Goal: Task Accomplishment & Management: Use online tool/utility

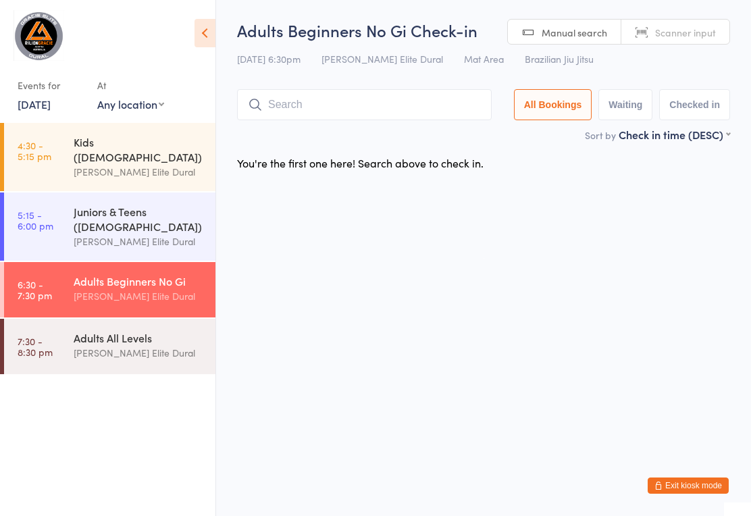
click at [106, 345] on div "[PERSON_NAME] Elite Dural" at bounding box center [139, 353] width 130 height 16
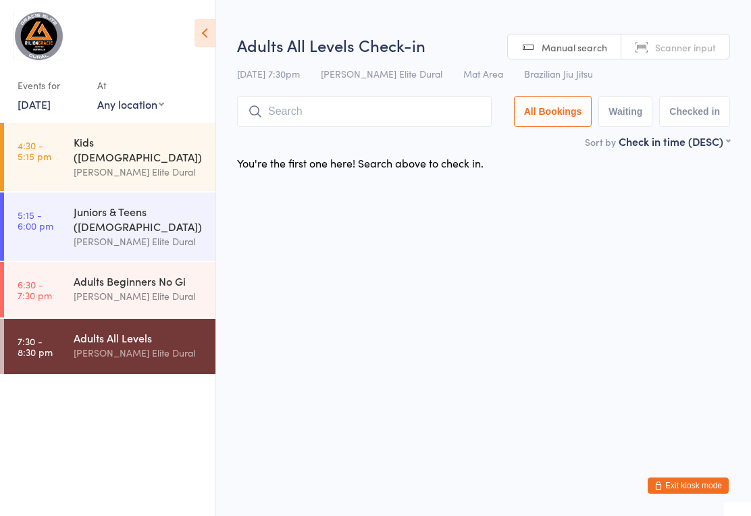
click at [86, 288] on div "[PERSON_NAME] Elite Dural" at bounding box center [139, 296] width 130 height 16
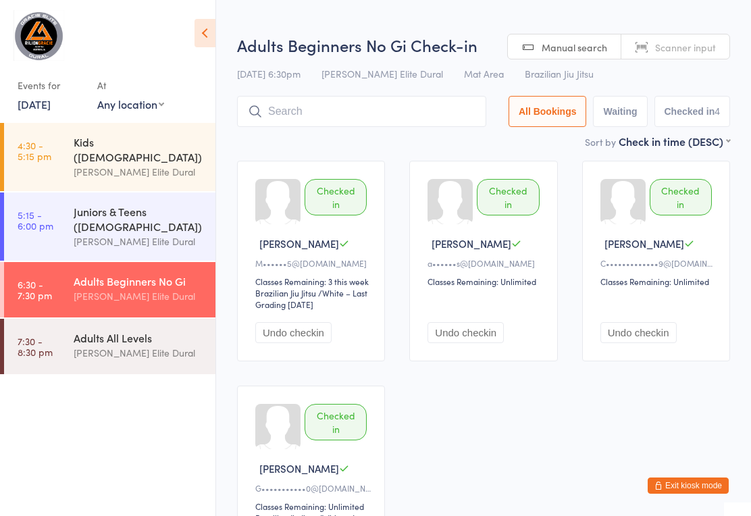
click at [407, 114] on input "search" at bounding box center [361, 111] width 249 height 31
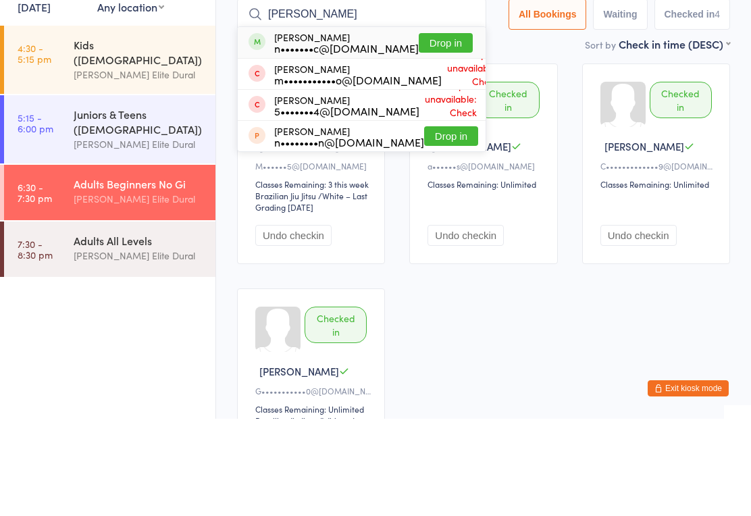
type input "Niko"
click at [441, 130] on button "Drop in" at bounding box center [446, 140] width 54 height 20
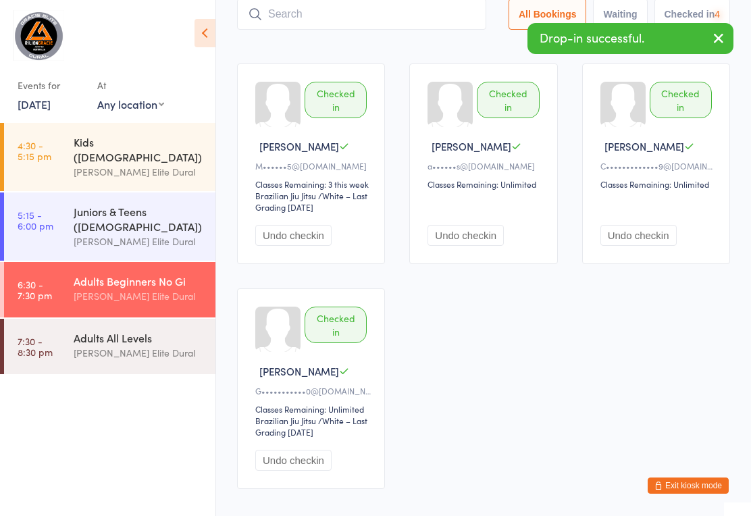
click at [429, 20] on input "search" at bounding box center [361, 14] width 249 height 31
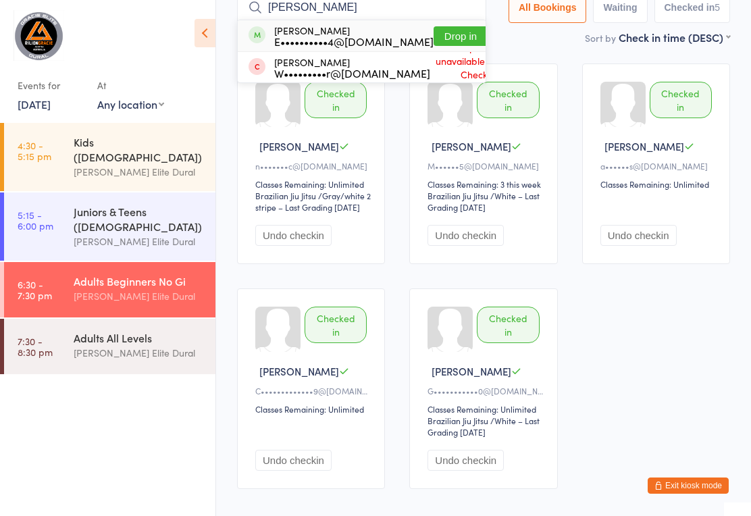
type input "Oram"
click at [442, 32] on button "Drop in" at bounding box center [460, 36] width 54 height 20
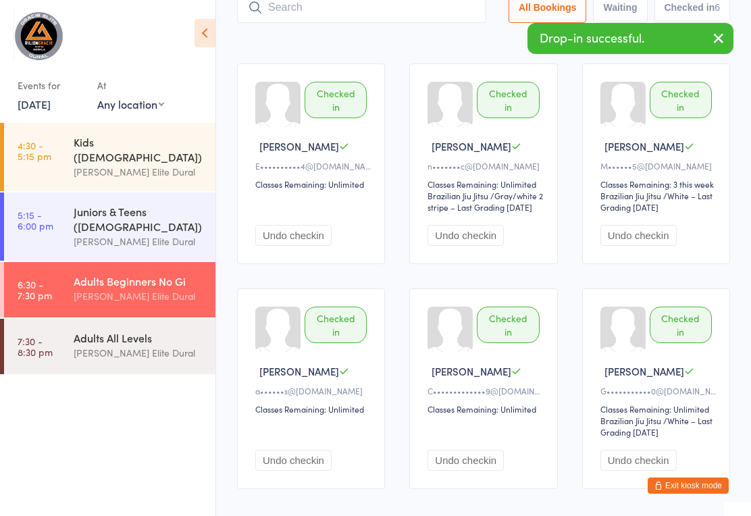
click at [388, 12] on input "search" at bounding box center [361, 7] width 249 height 31
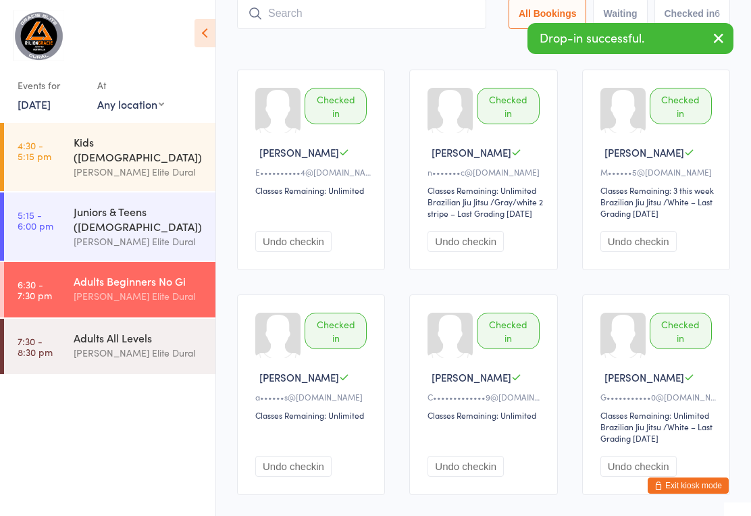
scroll to position [90, 0]
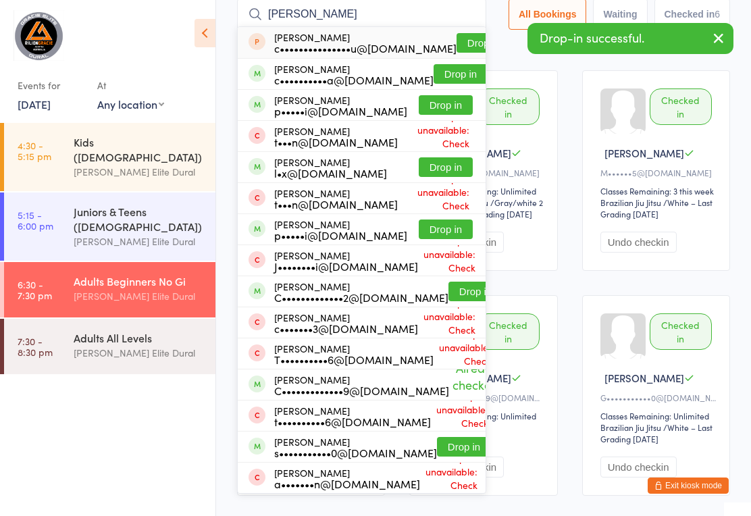
type input "Chau"
click at [461, 36] on button "Drop in" at bounding box center [483, 43] width 54 height 20
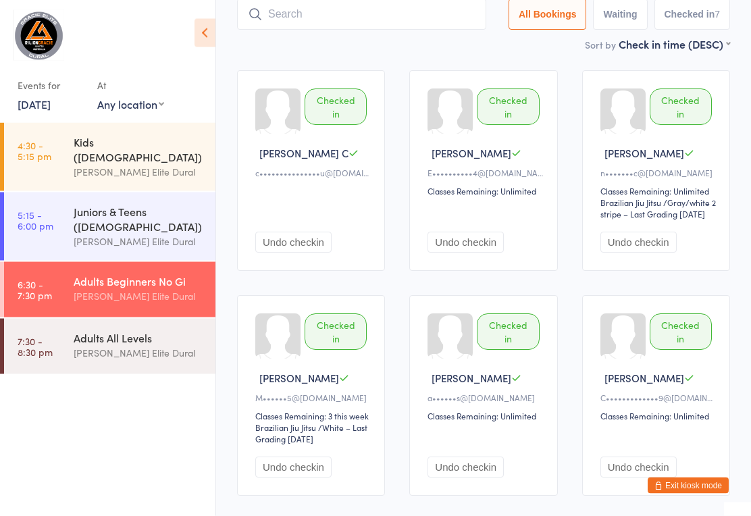
scroll to position [0, 0]
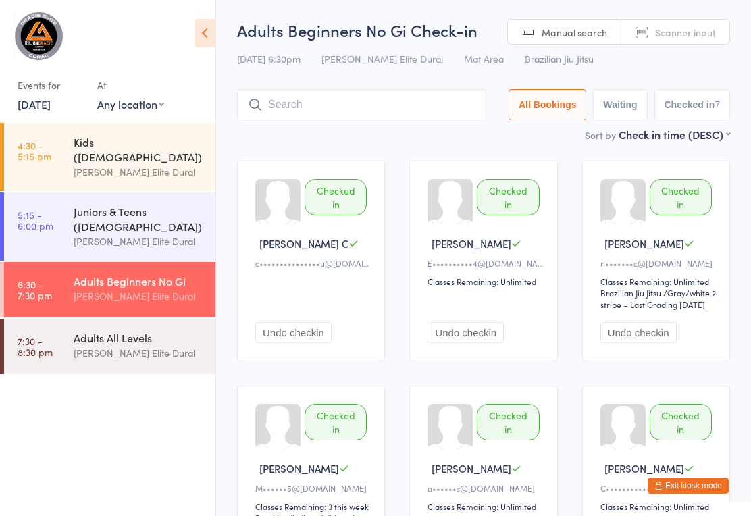
click at [387, 117] on input "search" at bounding box center [361, 104] width 249 height 31
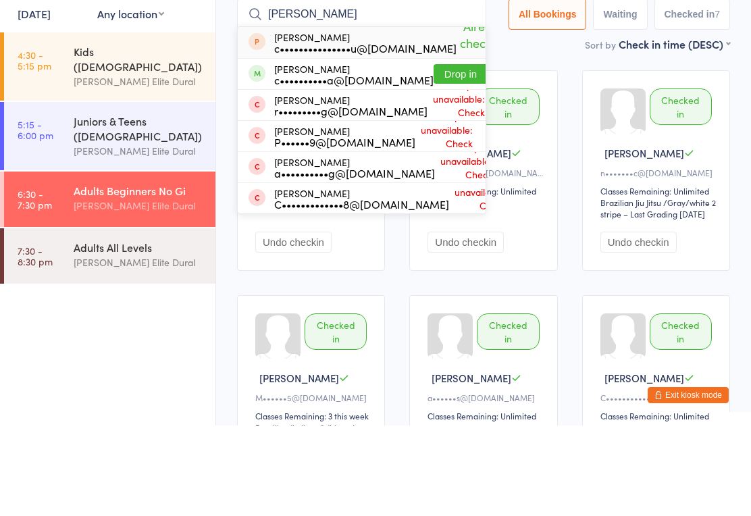
type input "Cris"
click at [438, 155] on button "Drop in" at bounding box center [460, 165] width 54 height 20
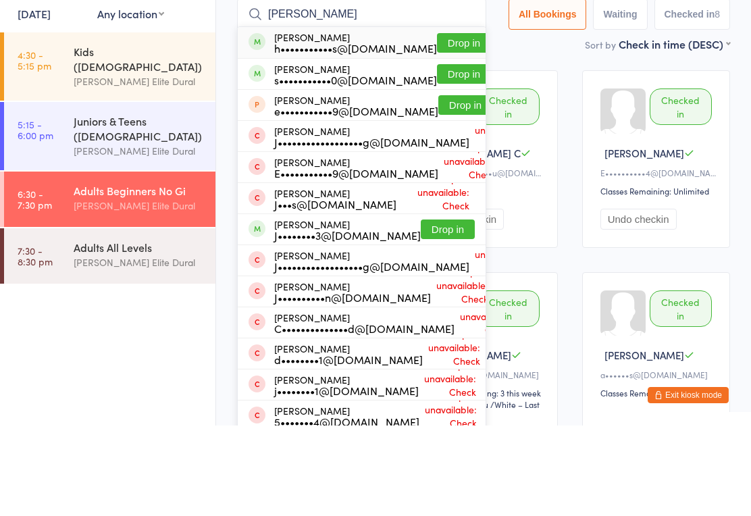
type input "jamie"
click at [437, 155] on button "Drop in" at bounding box center [464, 165] width 54 height 20
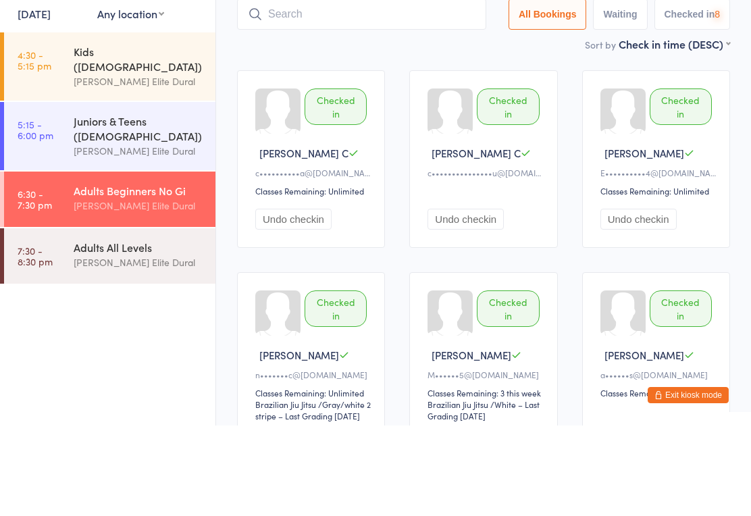
click at [386, 89] on input "search" at bounding box center [361, 104] width 249 height 31
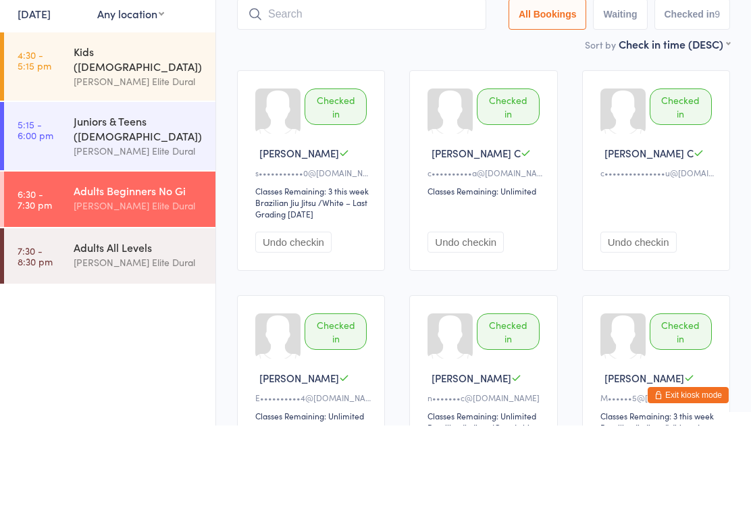
click at [388, 201] on div "Checked in Jamie C s•••••••••••0@gmail.com Classes Remaining: 3 this week Brazi…" at bounding box center [483, 486] width 517 height 674
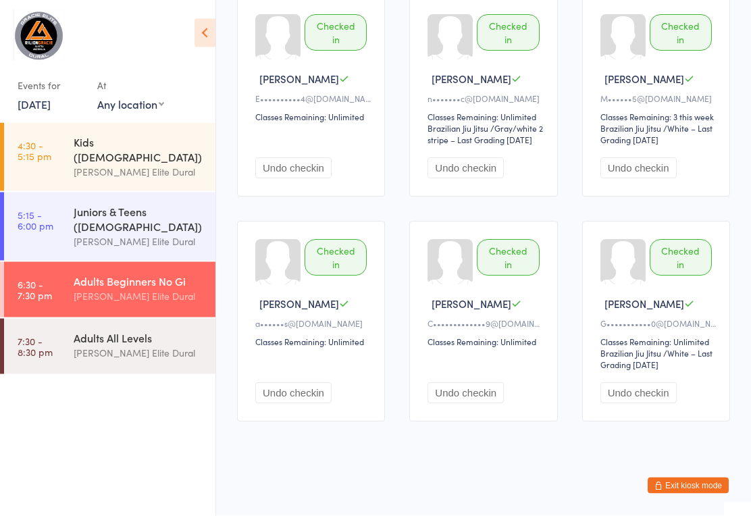
scroll to position [397, 0]
click at [694, 494] on button "Exit kiosk mode" at bounding box center [687, 485] width 81 height 16
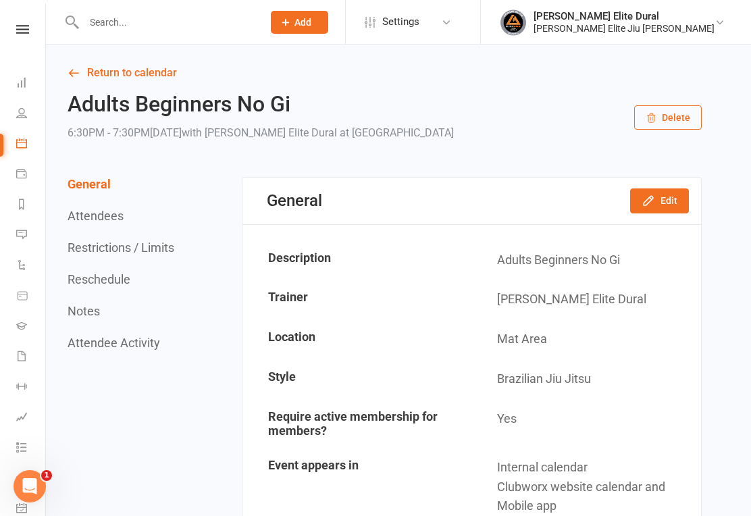
click at [12, 76] on li "Dashboard" at bounding box center [22, 84] width 45 height 30
click at [24, 80] on icon at bounding box center [21, 82] width 11 height 11
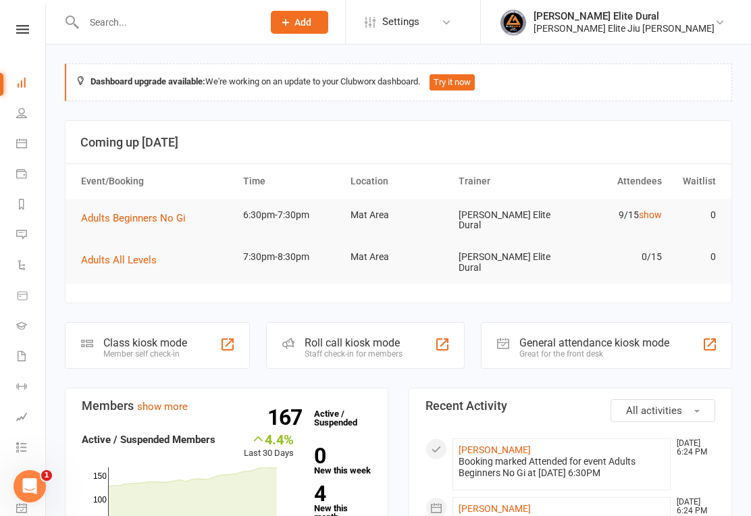
click at [189, 350] on div "Class kiosk mode Member self check-in" at bounding box center [157, 345] width 185 height 47
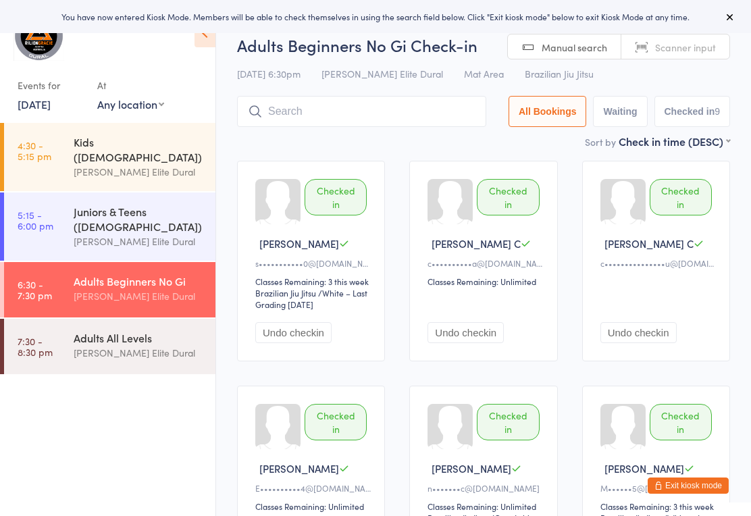
click at [365, 117] on input "search" at bounding box center [361, 111] width 249 height 31
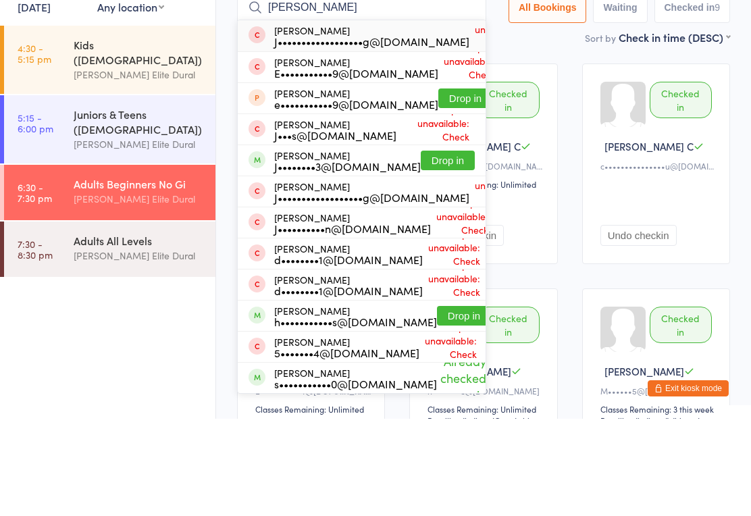
type input "[PERSON_NAME]"
click at [430, 248] on button "Drop in" at bounding box center [448, 258] width 54 height 20
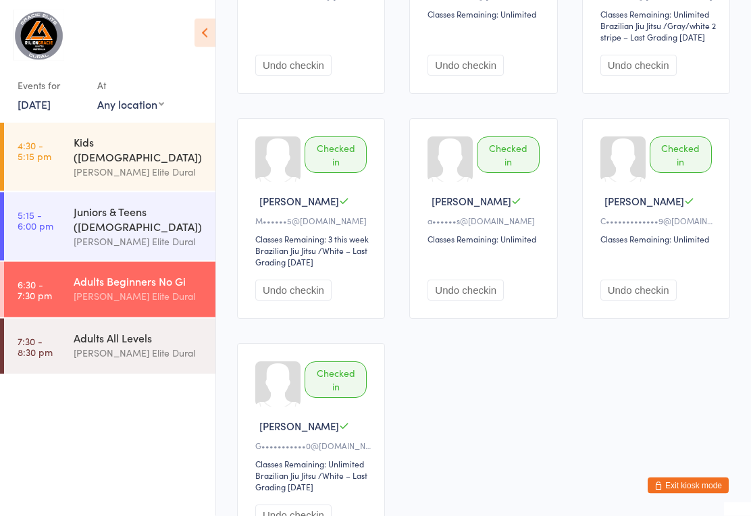
scroll to position [509, 0]
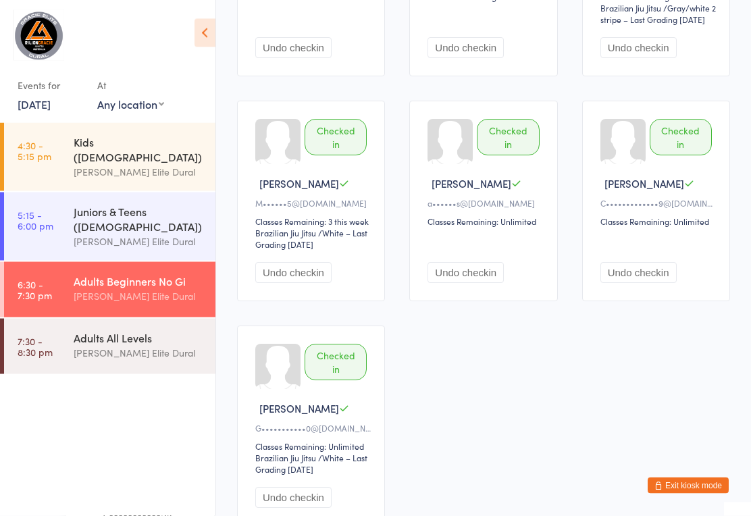
click at [685, 494] on button "Exit kiosk mode" at bounding box center [687, 485] width 81 height 16
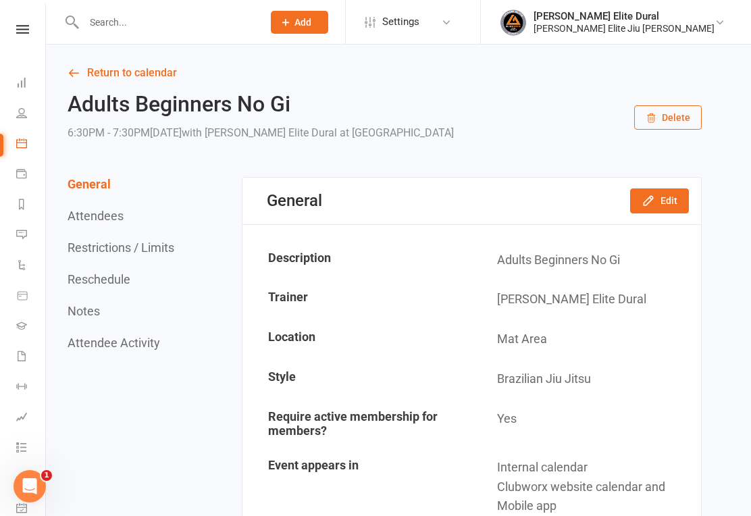
click at [26, 171] on icon at bounding box center [21, 173] width 11 height 11
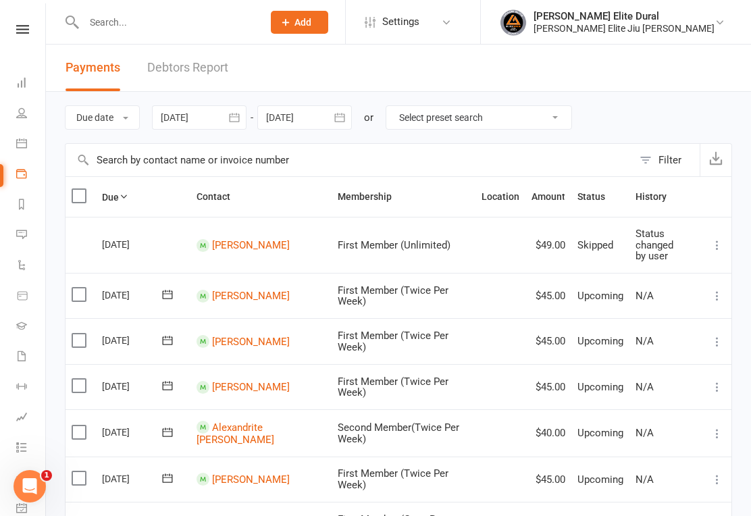
click at [33, 144] on link "Calendar" at bounding box center [31, 145] width 30 height 30
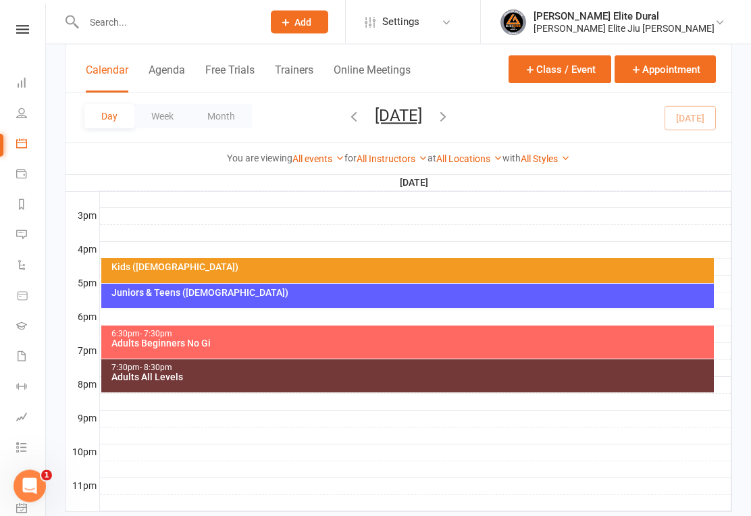
scroll to position [587, 0]
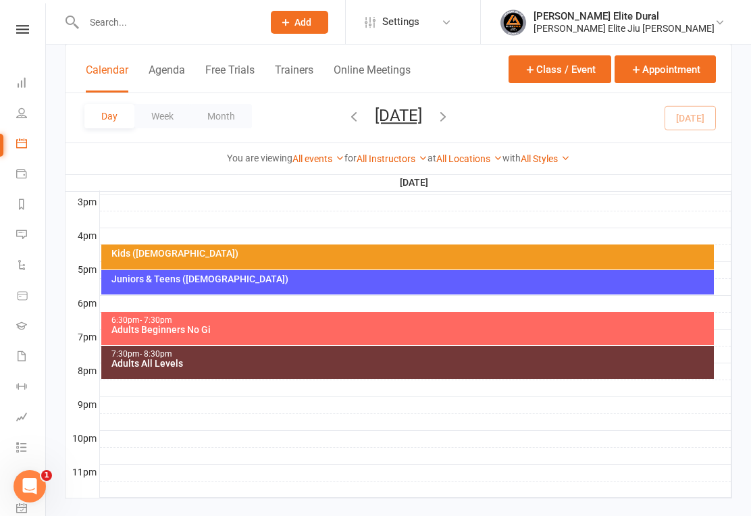
click at [203, 325] on div "Adults Beginners No Gi" at bounding box center [411, 329] width 601 height 9
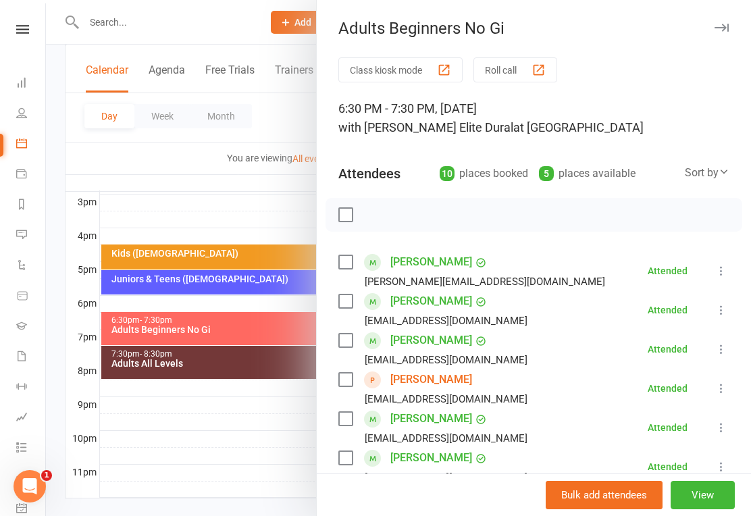
click at [728, 388] on icon at bounding box center [721, 388] width 14 height 14
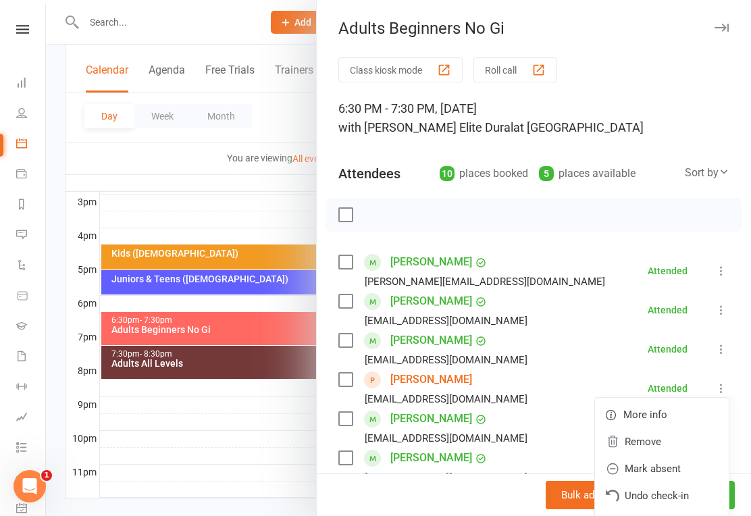
click at [663, 442] on link "Remove" at bounding box center [662, 441] width 134 height 27
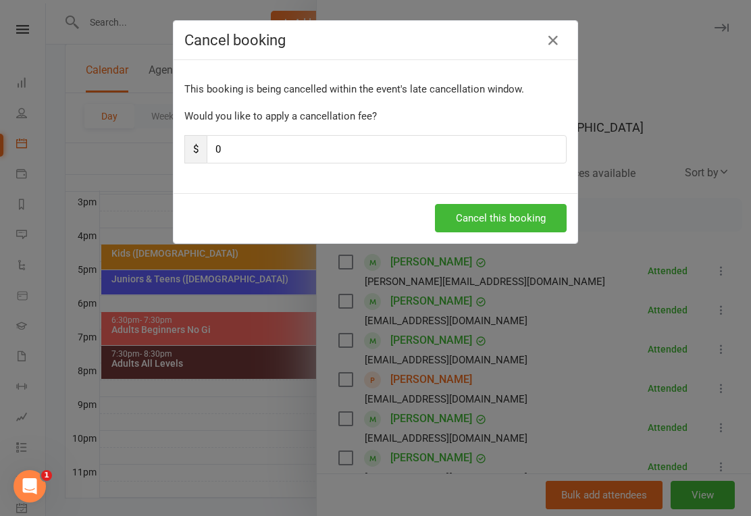
click at [491, 215] on button "Cancel this booking" at bounding box center [501, 218] width 132 height 28
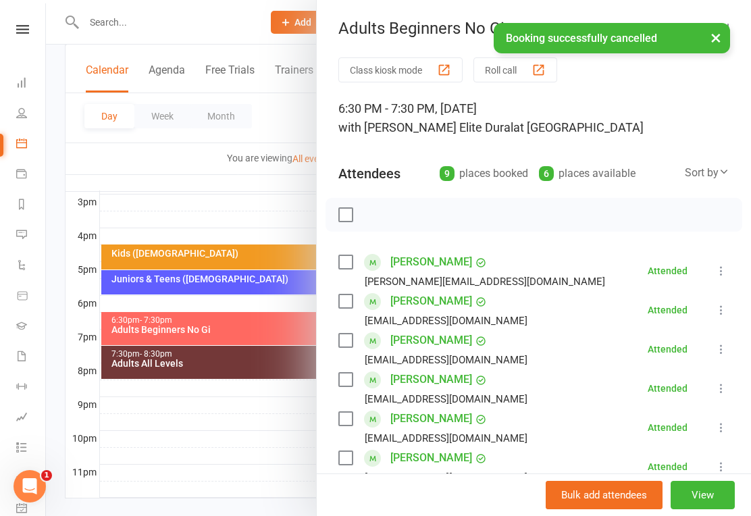
click at [24, 82] on icon at bounding box center [21, 82] width 11 height 11
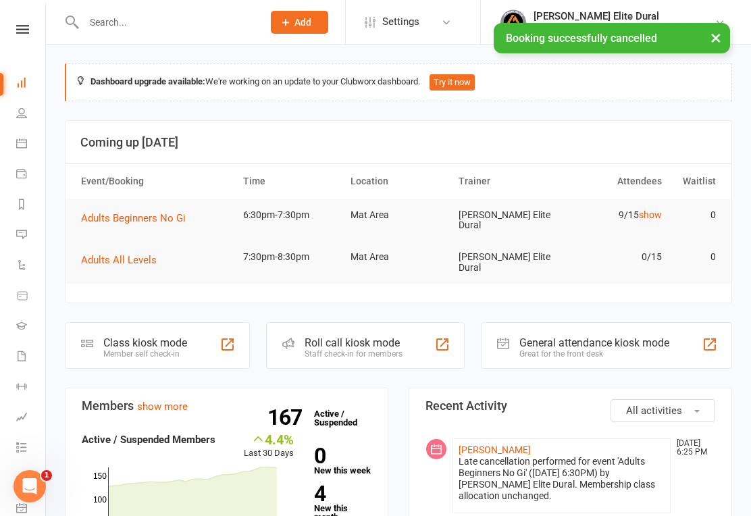
click at [171, 336] on div "Class kiosk mode" at bounding box center [145, 342] width 84 height 13
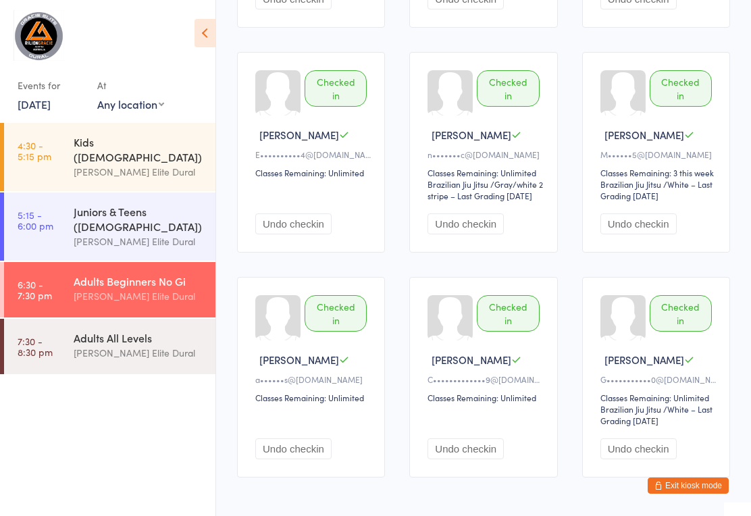
scroll to position [423, 0]
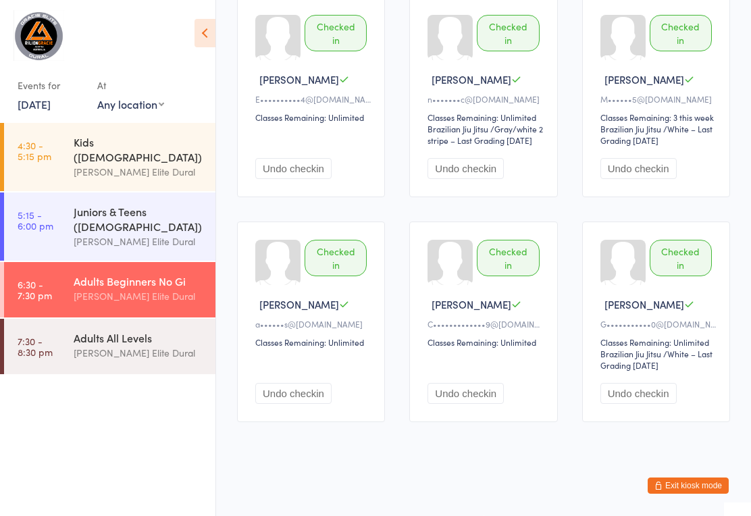
click at [140, 346] on div "[PERSON_NAME] Elite Dural" at bounding box center [139, 353] width 130 height 16
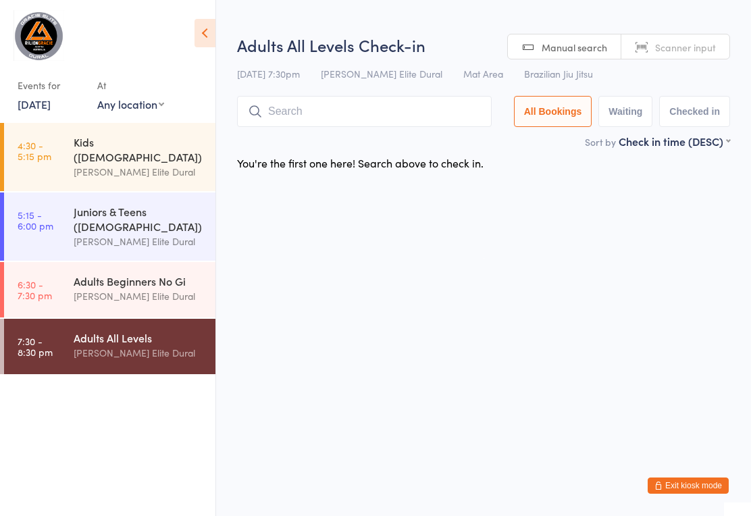
click at [151, 297] on div "Adults Beginners No Gi [PERSON_NAME] Elite Dural" at bounding box center [145, 288] width 142 height 53
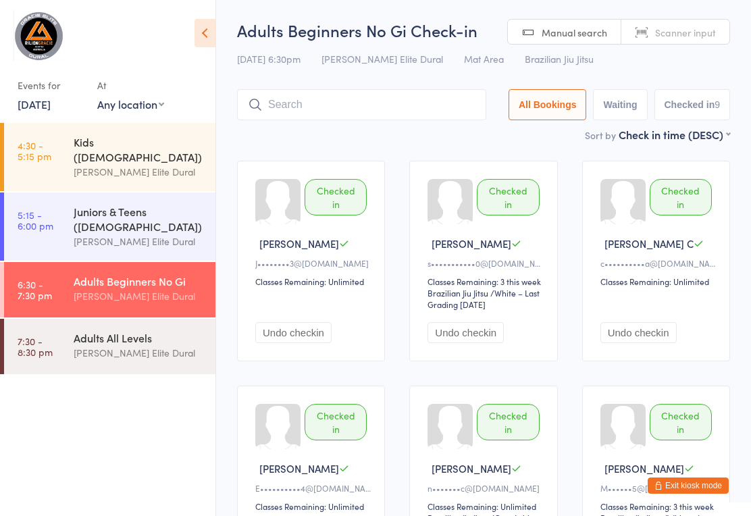
click at [373, 100] on input "search" at bounding box center [361, 104] width 249 height 31
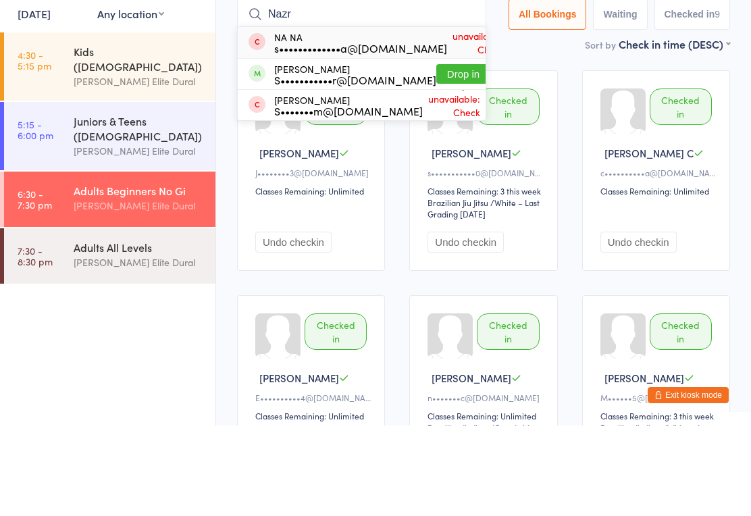
type input "Nazr"
click at [436, 155] on button "Drop in" at bounding box center [463, 165] width 54 height 20
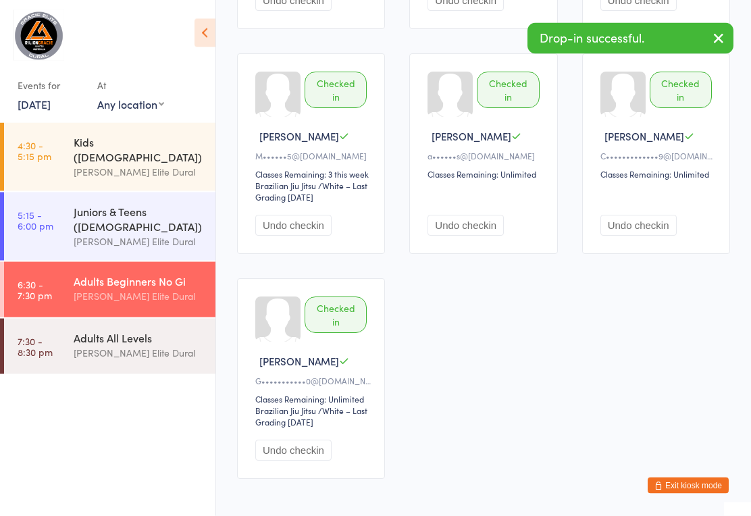
scroll to position [633, 0]
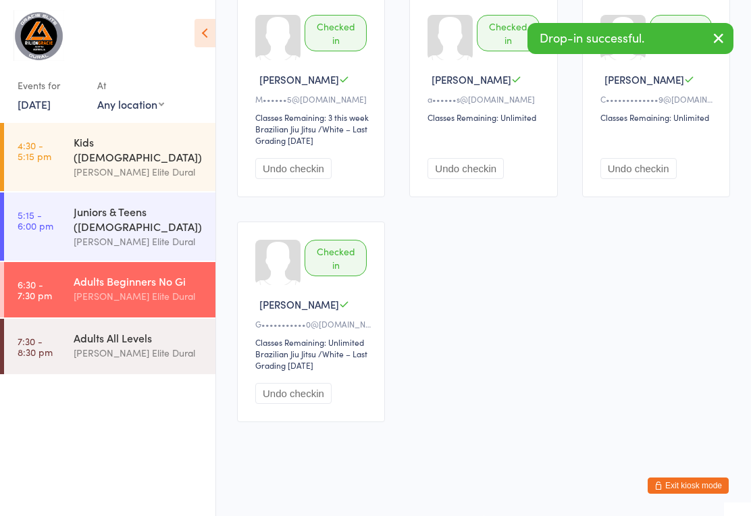
click at [153, 346] on div "[PERSON_NAME] Elite Dural" at bounding box center [139, 353] width 130 height 16
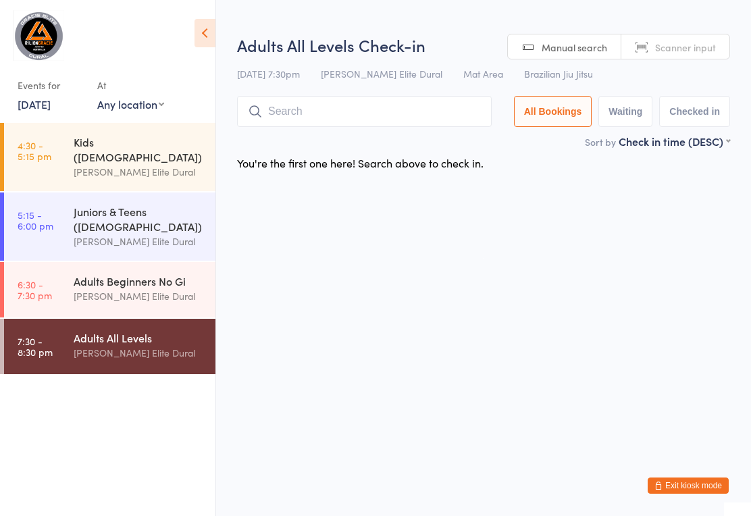
click at [172, 278] on div "Adults Beginners No Gi" at bounding box center [139, 280] width 130 height 15
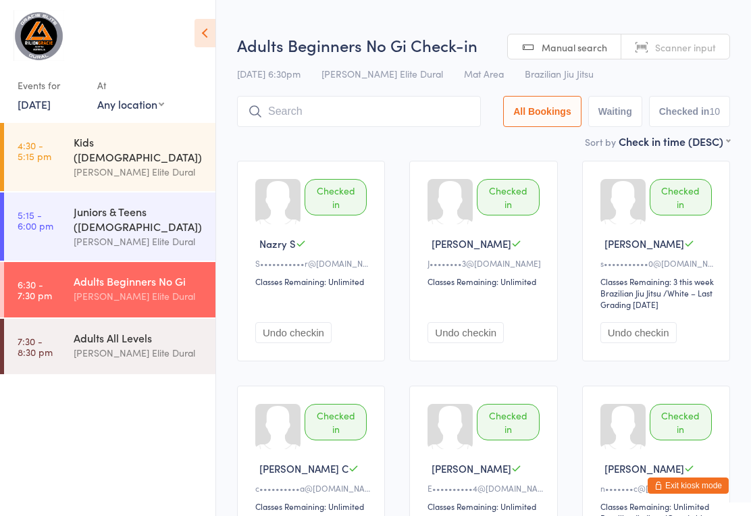
click at [161, 348] on div "[PERSON_NAME] Elite Dural" at bounding box center [139, 353] width 130 height 16
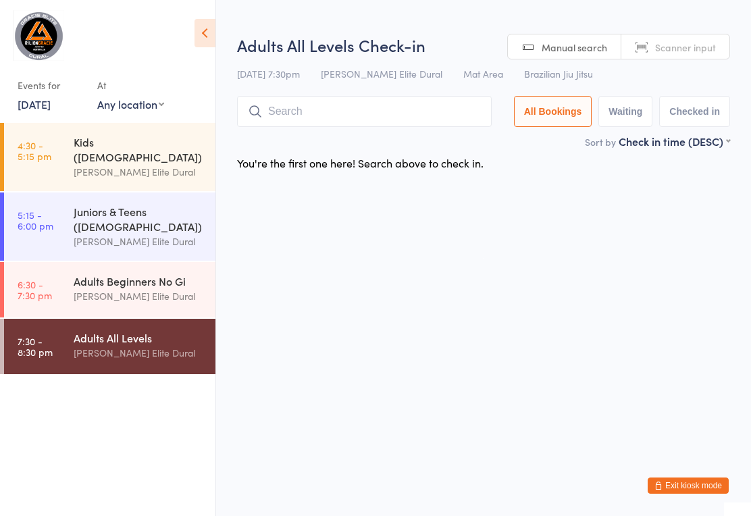
click at [181, 288] on div "[PERSON_NAME] Elite Dural" at bounding box center [139, 296] width 130 height 16
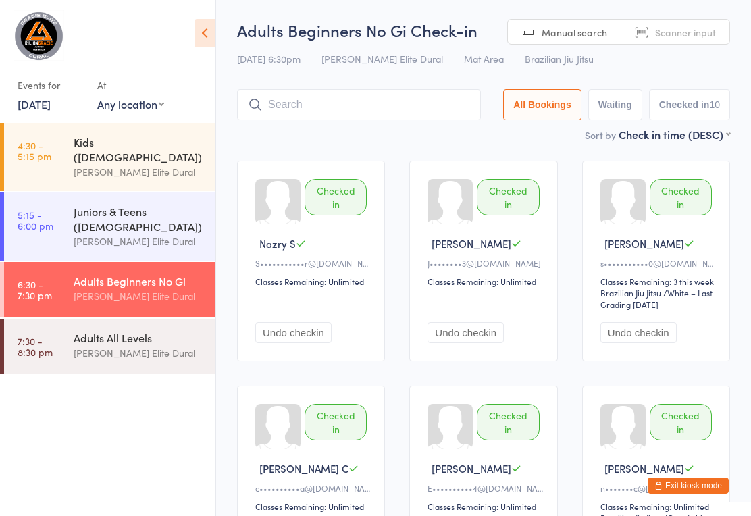
click at [412, 111] on input "search" at bounding box center [359, 104] width 244 height 31
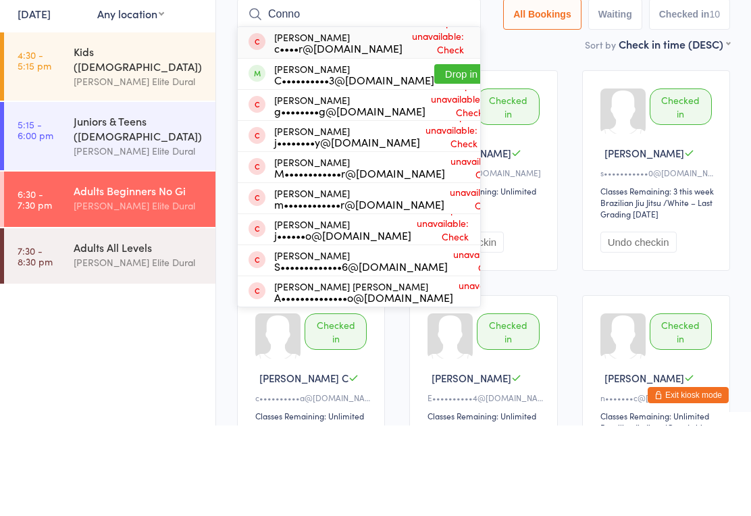
type input "Conno"
click at [434, 155] on button "Drop in" at bounding box center [461, 165] width 54 height 20
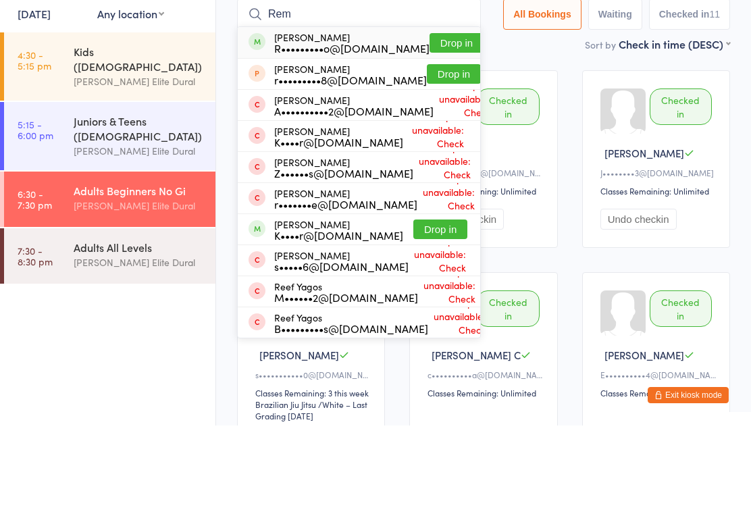
type input "Rem"
click at [439, 124] on button "Drop in" at bounding box center [456, 134] width 54 height 20
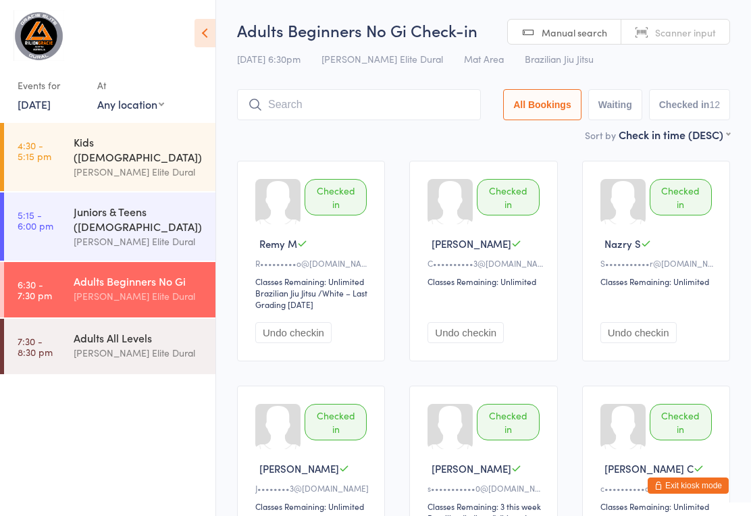
click at [88, 345] on div "[PERSON_NAME] Elite Dural" at bounding box center [139, 353] width 130 height 16
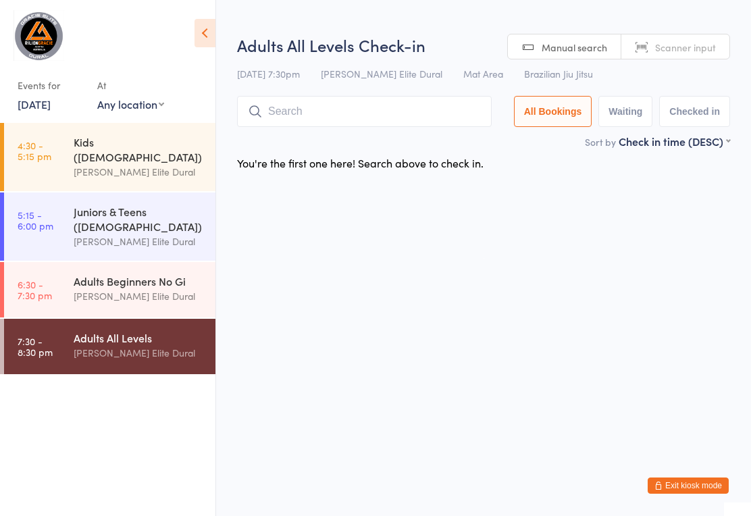
click at [70, 286] on link "6:30 - 7:30 pm Adults Beginners No Gi [PERSON_NAME] Elite Dural" at bounding box center [109, 289] width 211 height 55
